Goal: Task Accomplishment & Management: Use online tool/utility

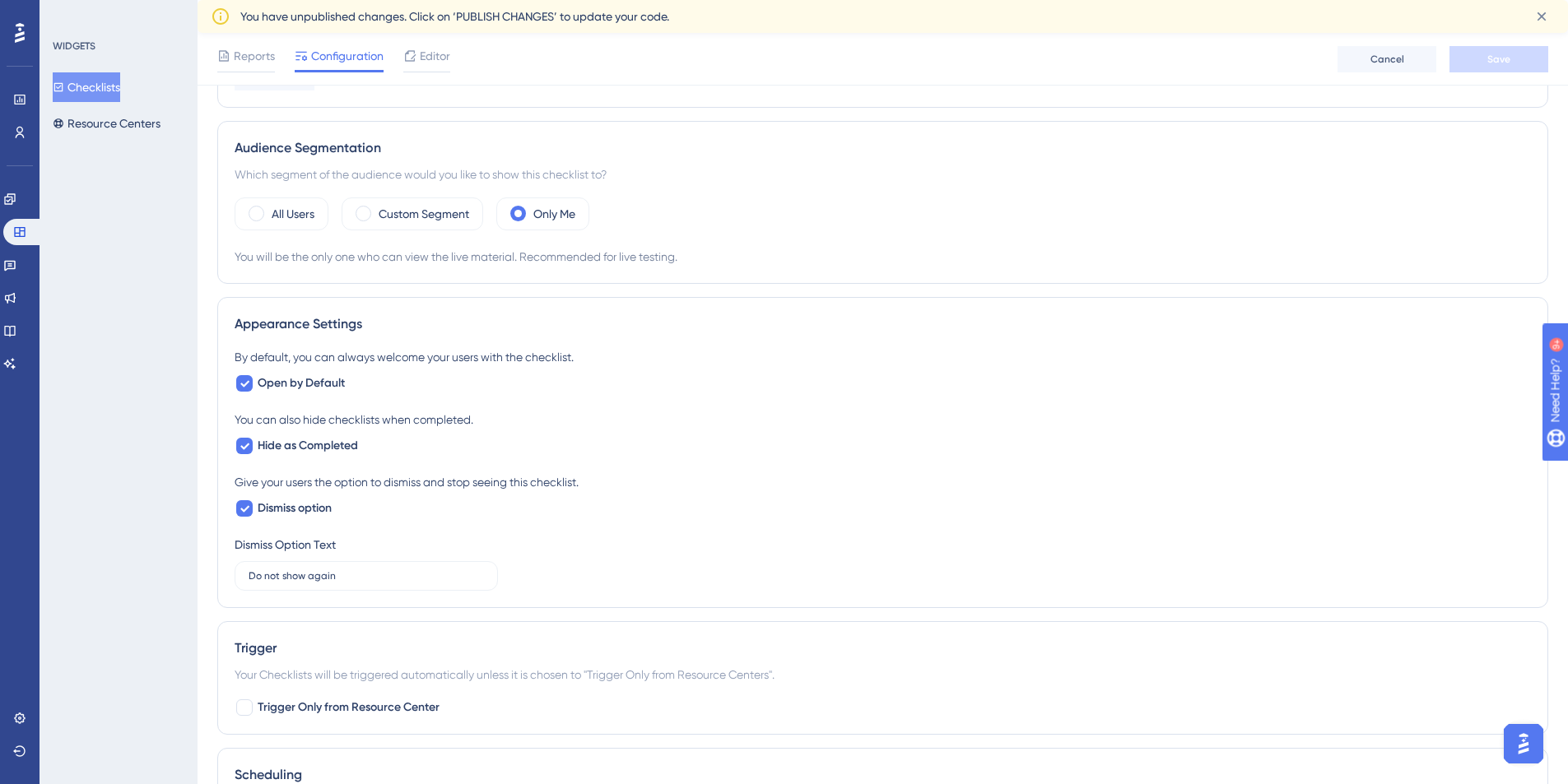
scroll to position [388, 0]
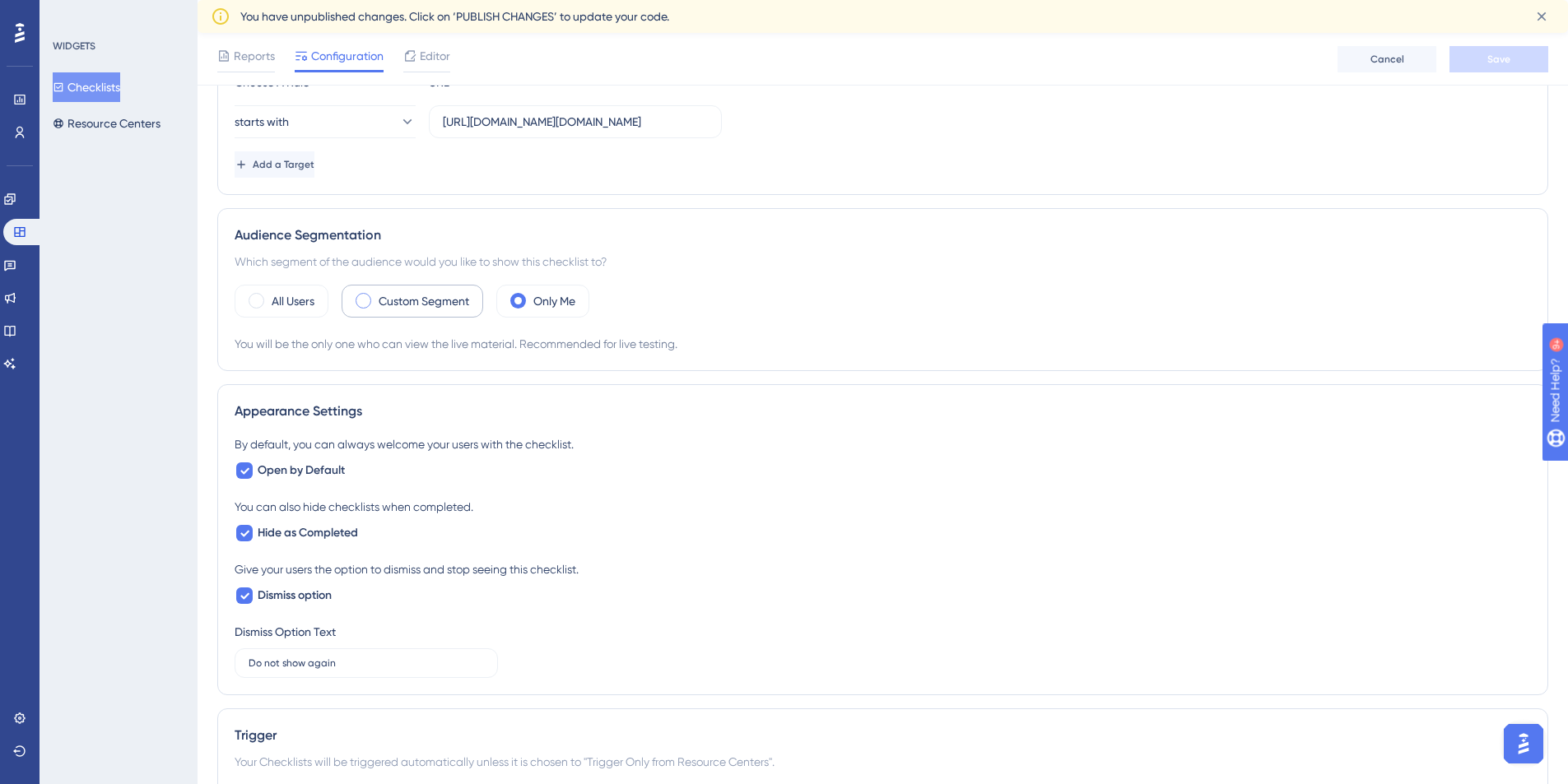
click at [421, 303] on label "Custom Segment" at bounding box center [423, 300] width 90 height 20
click at [357, 302] on span at bounding box center [363, 300] width 15 height 15
click at [376, 295] on input "radio" at bounding box center [376, 295] width 0 height 0
click at [483, 305] on div "Custom Segment" at bounding box center [412, 301] width 142 height 33
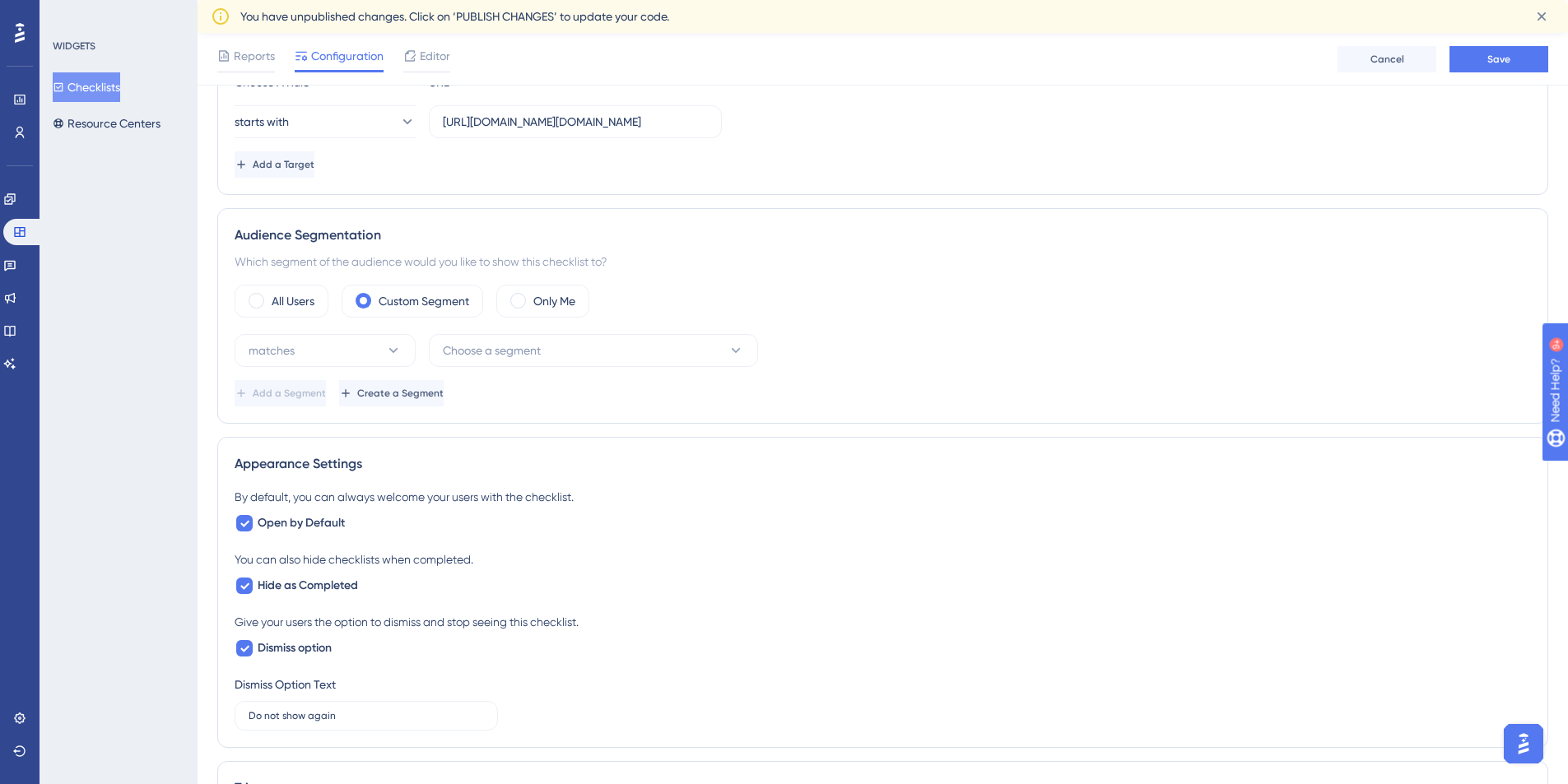
scroll to position [0, 0]
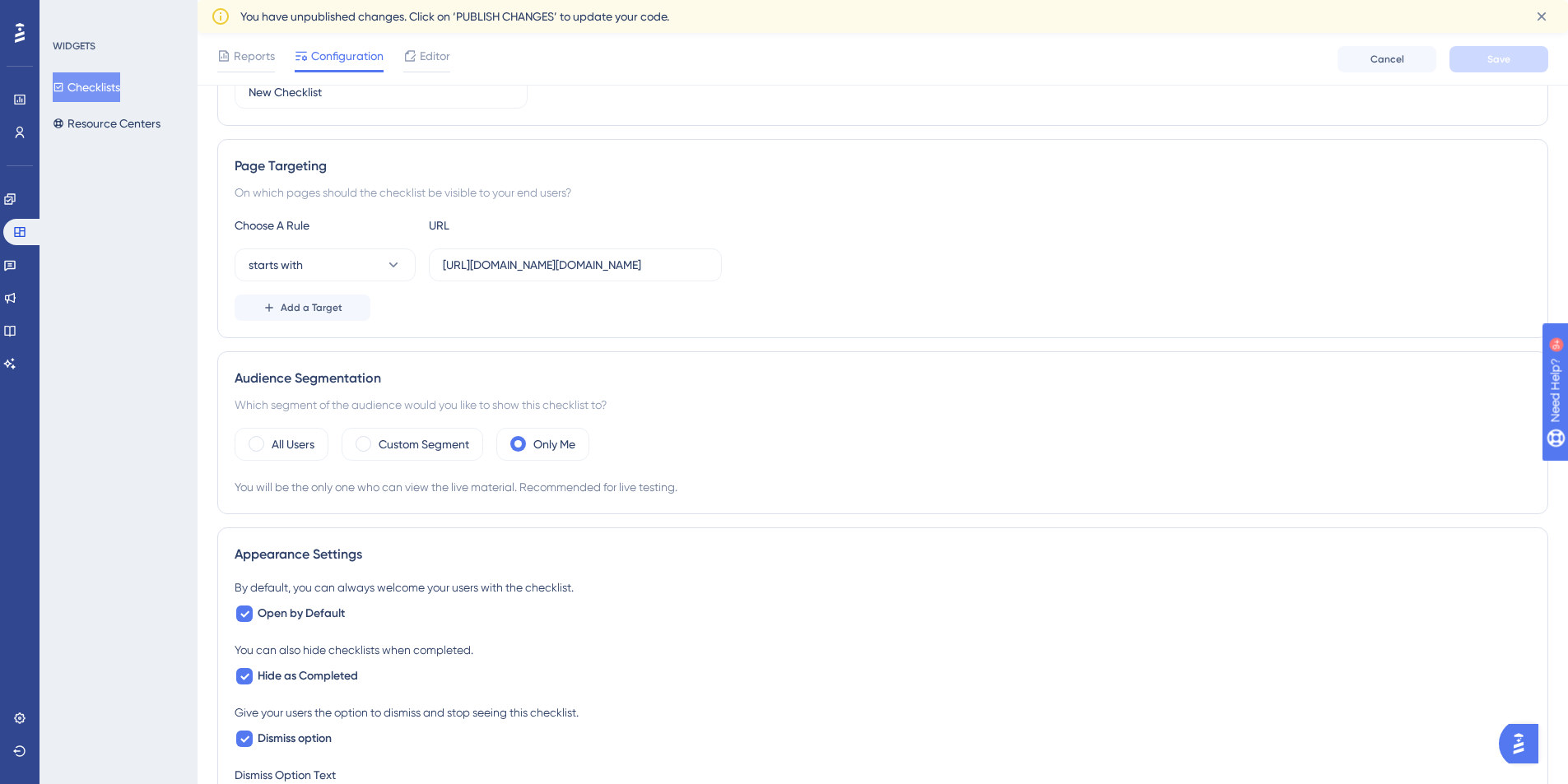
scroll to position [459, 0]
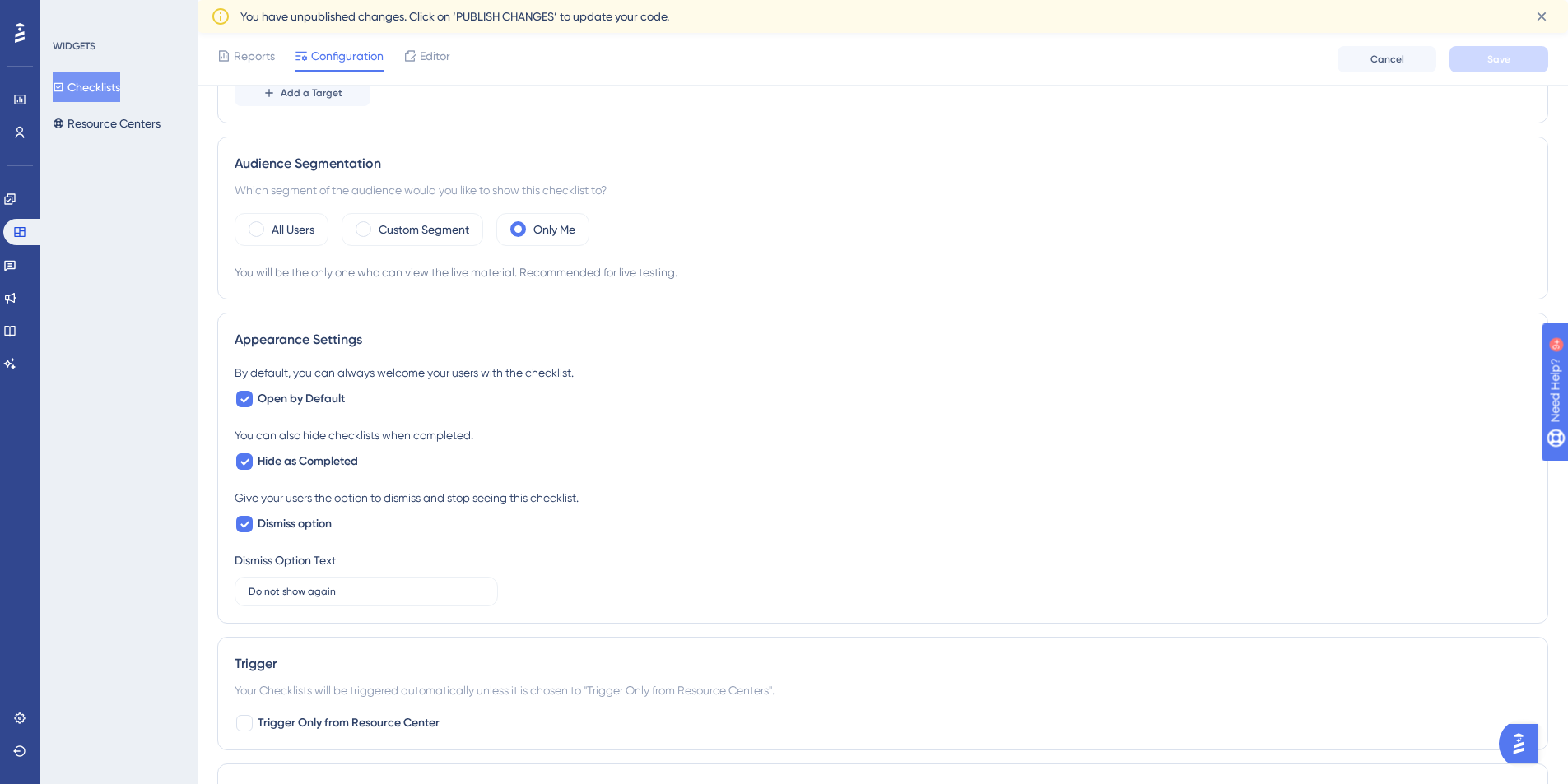
click at [1527, 749] on img "Open AI Assistant Launcher" at bounding box center [1518, 744] width 30 height 30
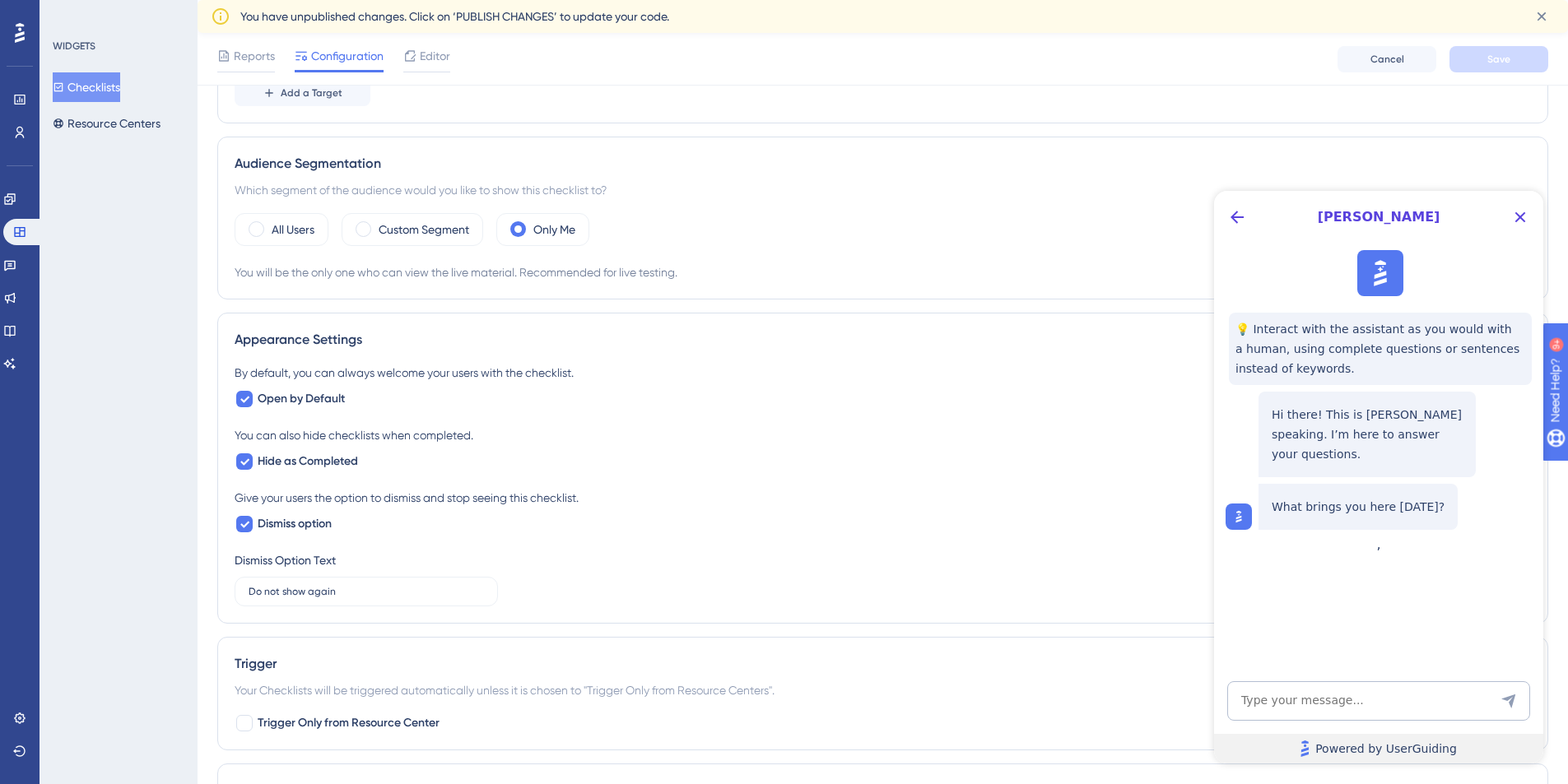
scroll to position [0, 0]
click at [1090, 569] on div "By default, you can always welcome your users with the checklist. Open by Defau…" at bounding box center [882, 485] width 1296 height 244
click at [1523, 216] on icon "Close Button" at bounding box center [1519, 217] width 20 height 20
